Goal: Complete application form

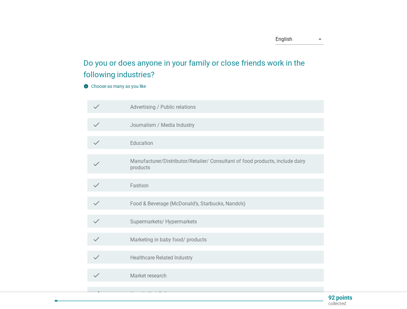
click at [203, 166] on label "Manufacturer/Distributor/Retailer/ Consultant of food products, include dairy p…" at bounding box center [224, 164] width 188 height 13
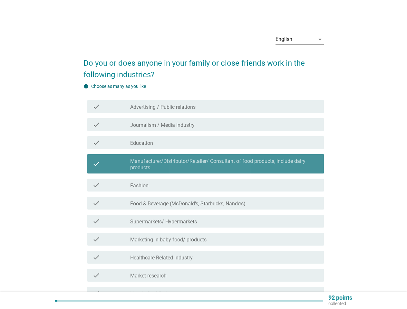
click at [299, 39] on div "English" at bounding box center [294, 39] width 39 height 10
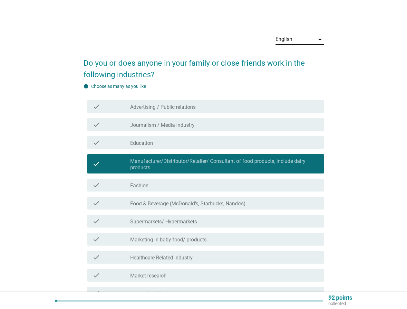
click at [203, 196] on div "check check_box_outline_blank Food & Beverage ([PERSON_NAME], Starbucks, Nando’…" at bounding box center [203, 203] width 240 height 18
click at [205, 107] on div "check_box_outline_blank Advertising / Public relations" at bounding box center [224, 107] width 188 height 8
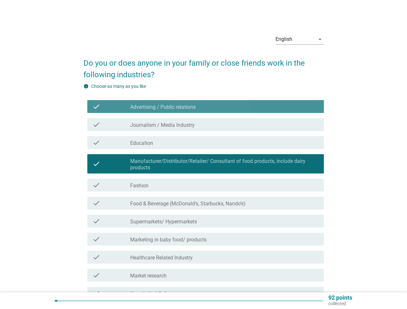
click at [205, 107] on div "check_box_outline_blank Advertising / Public relations" at bounding box center [224, 107] width 188 height 8
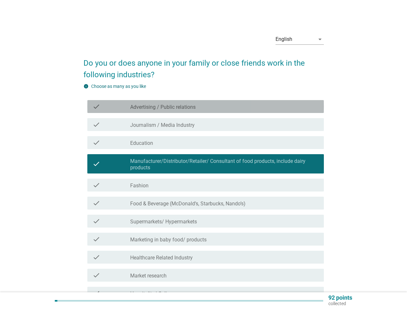
click at [163, 107] on label "Advertising / Public relations" at bounding box center [162, 107] width 65 height 6
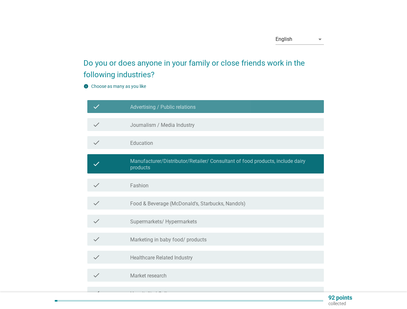
click at [163, 107] on label "Advertising / Public relations" at bounding box center [162, 107] width 65 height 6
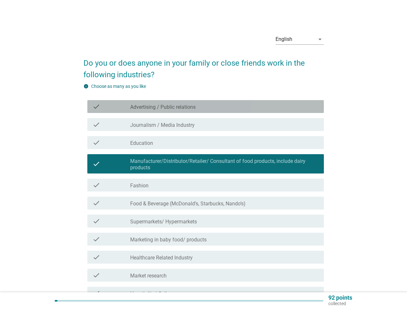
click at [205, 125] on div "check_box_outline_blank Journalism / Media Industry" at bounding box center [224, 125] width 188 height 8
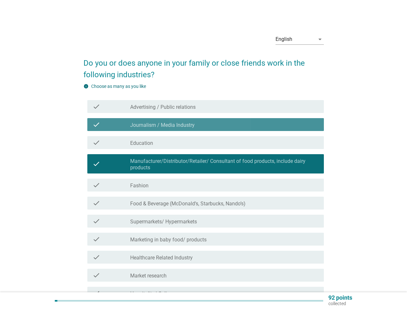
click at [205, 125] on div "check_box_outline_blank Journalism / Media Industry" at bounding box center [224, 125] width 188 height 8
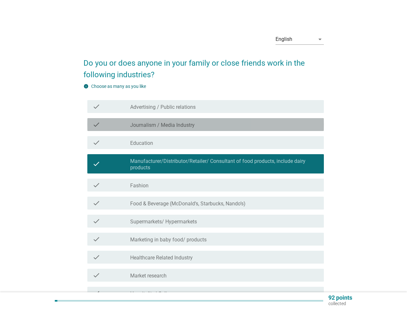
click at [162, 125] on label "Journalism / Media Industry" at bounding box center [162, 125] width 64 height 6
